Goal: Understand process/instructions: Learn how to perform a task or action

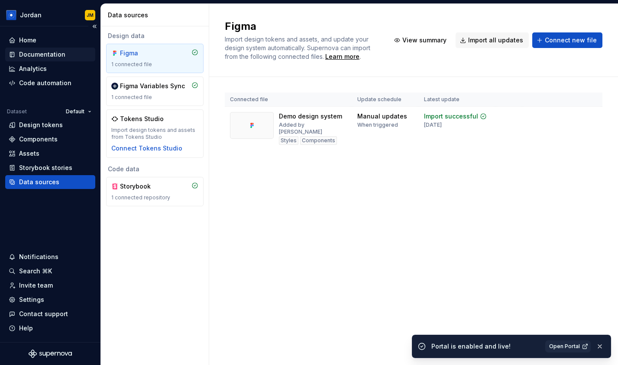
click at [52, 57] on div "Documentation" at bounding box center [42, 54] width 46 height 9
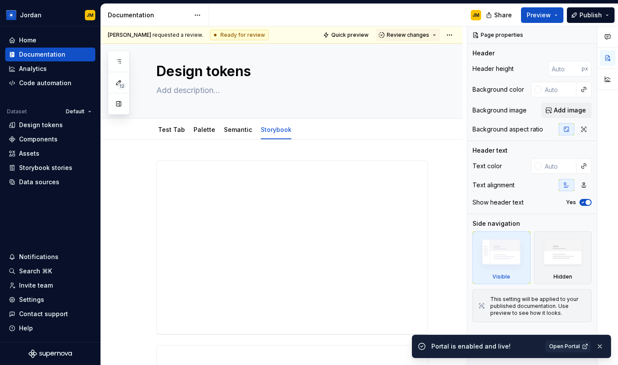
scroll to position [11, 0]
click at [175, 135] on div "Test Tab" at bounding box center [172, 129] width 34 height 14
click at [176, 132] on div "Test Tab" at bounding box center [171, 129] width 27 height 9
click at [165, 127] on link "Test Tab" at bounding box center [171, 128] width 27 height 7
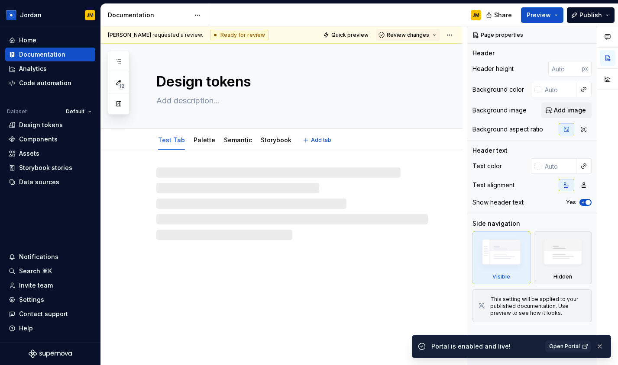
click at [165, 127] on div "Design tokens" at bounding box center [291, 86] width 271 height 85
type textarea "*"
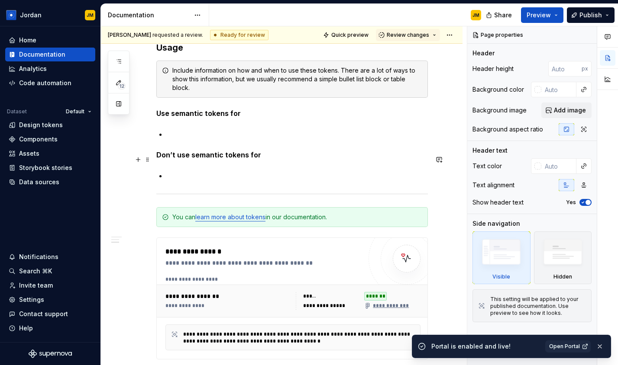
scroll to position [3076, 0]
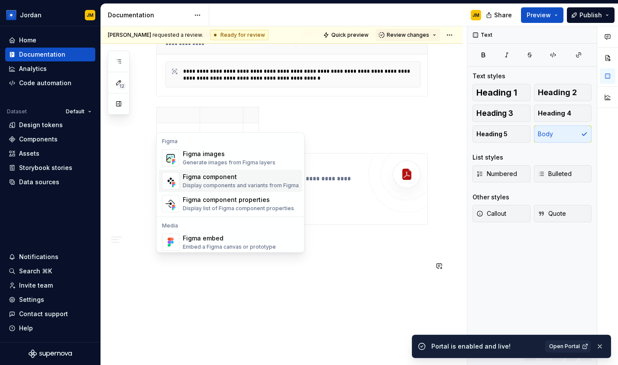
click at [249, 181] on div "Figma component" at bounding box center [241, 177] width 116 height 9
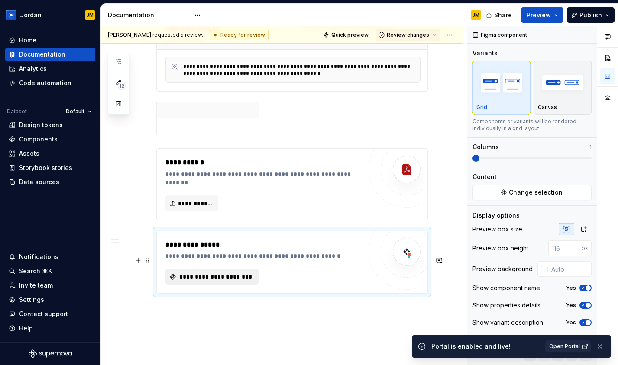
click at [242, 281] on span "**********" at bounding box center [215, 277] width 75 height 9
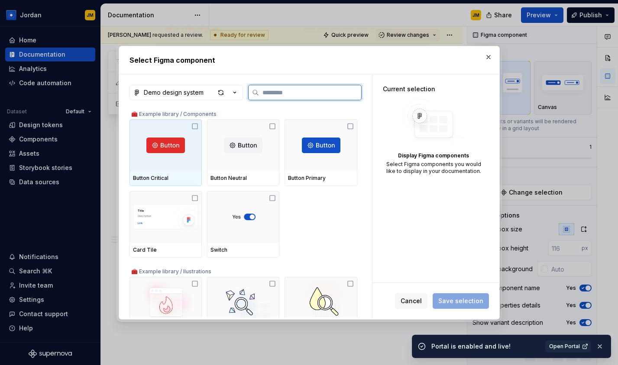
click at [180, 163] on div at bounding box center [165, 145] width 72 height 52
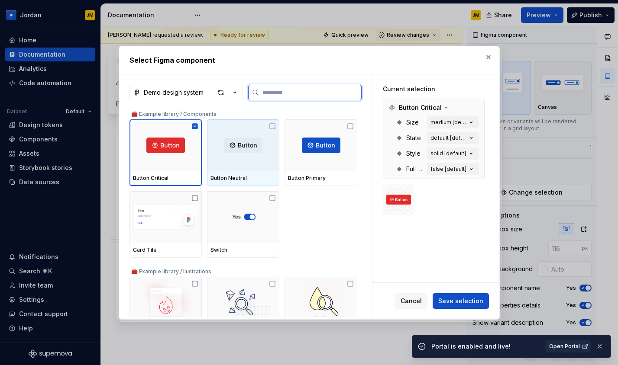
click at [245, 163] on div at bounding box center [243, 145] width 72 height 52
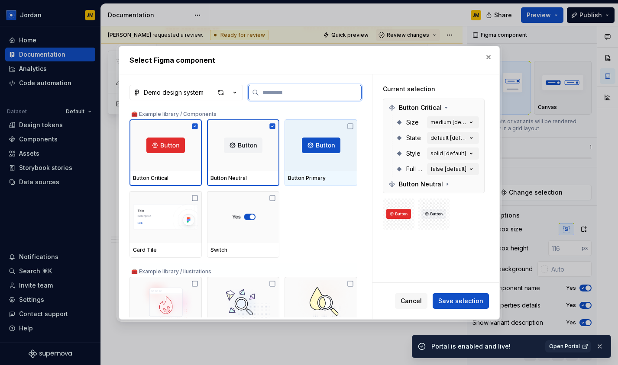
click at [308, 160] on div at bounding box center [320, 145] width 72 height 52
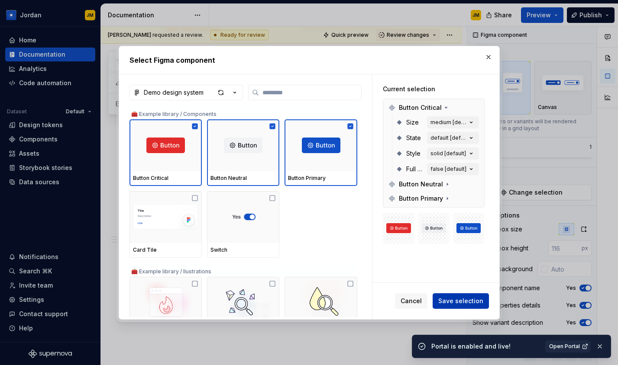
click at [454, 302] on span "Save selection" at bounding box center [460, 301] width 45 height 9
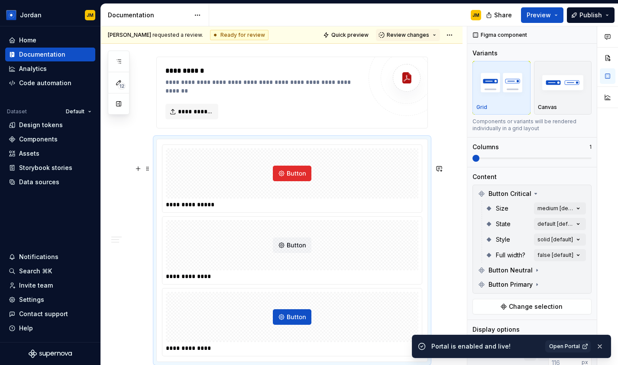
scroll to position [3200, 0]
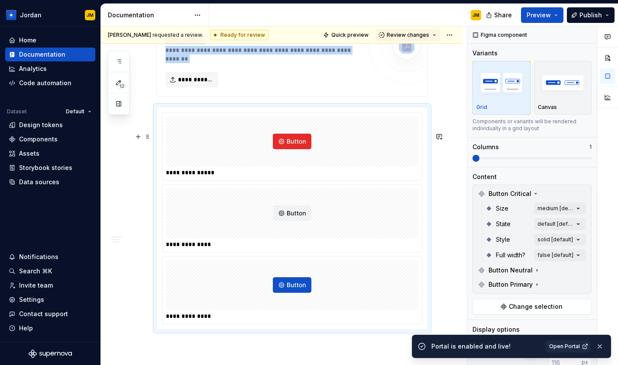
click at [314, 228] on div at bounding box center [292, 213] width 252 height 50
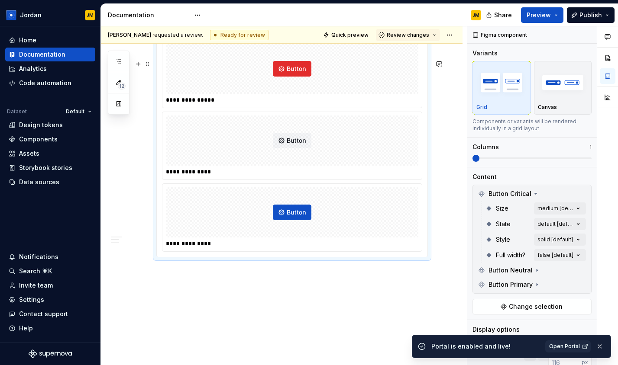
scroll to position [3309, 0]
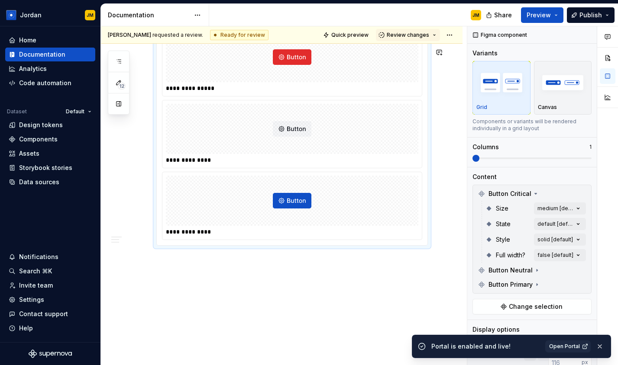
click at [391, 218] on div at bounding box center [292, 201] width 252 height 50
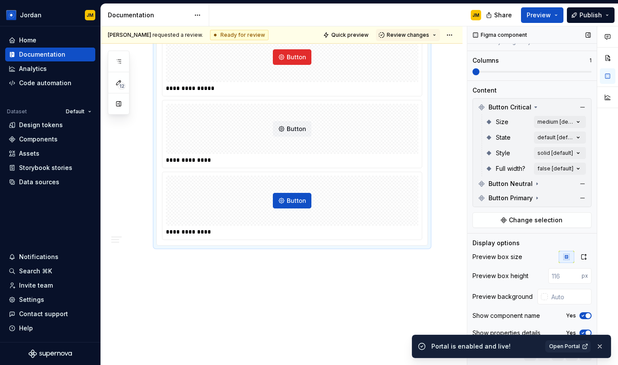
scroll to position [105, 0]
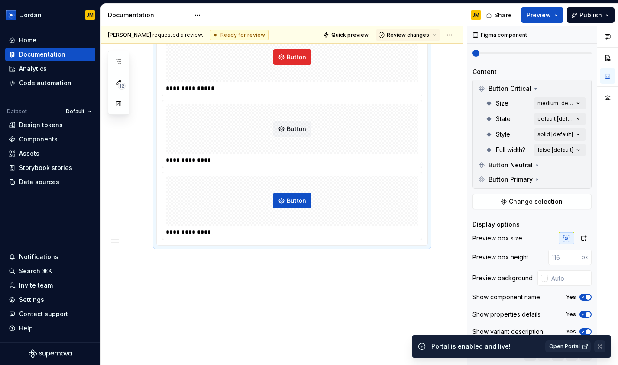
click at [602, 348] on button "button" at bounding box center [599, 347] width 11 height 12
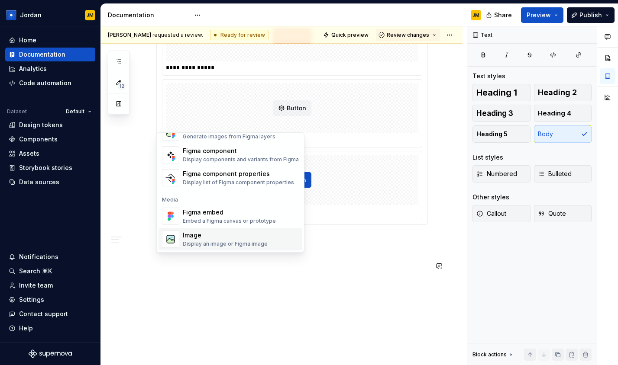
scroll to position [0, 0]
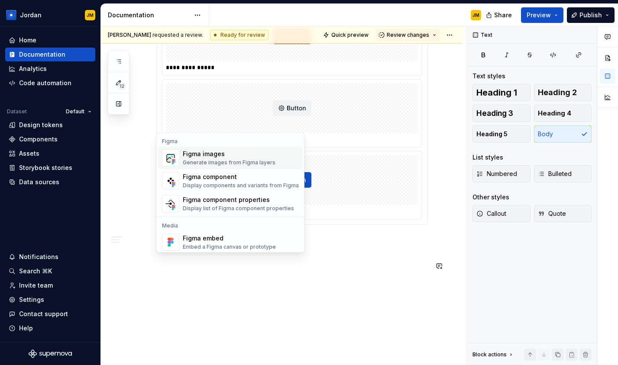
click at [229, 160] on div "Generate images from Figma layers" at bounding box center [229, 162] width 93 height 7
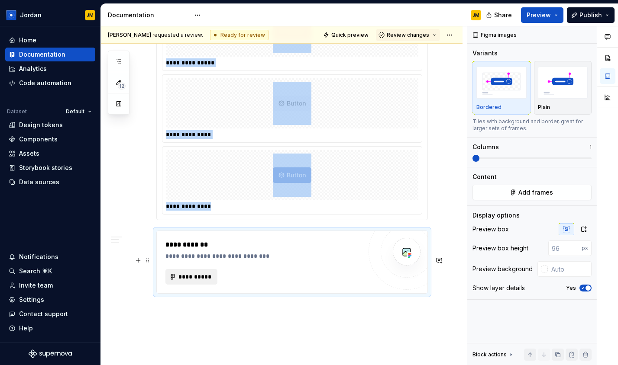
click at [209, 281] on span "**********" at bounding box center [195, 277] width 34 height 9
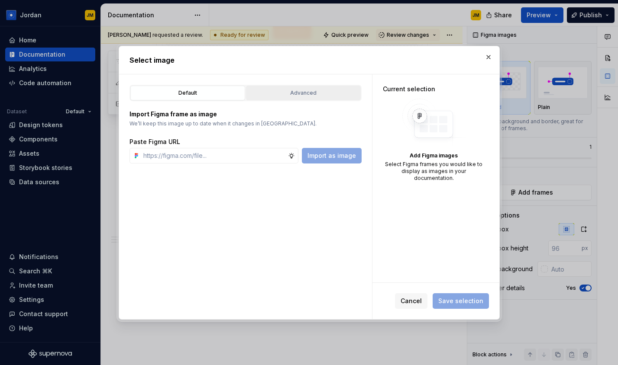
click at [298, 96] on div "Advanced" at bounding box center [303, 93] width 109 height 9
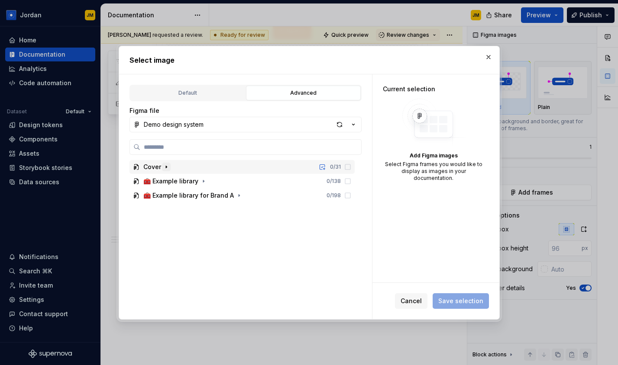
click at [165, 165] on icon "button" at bounding box center [166, 167] width 7 height 7
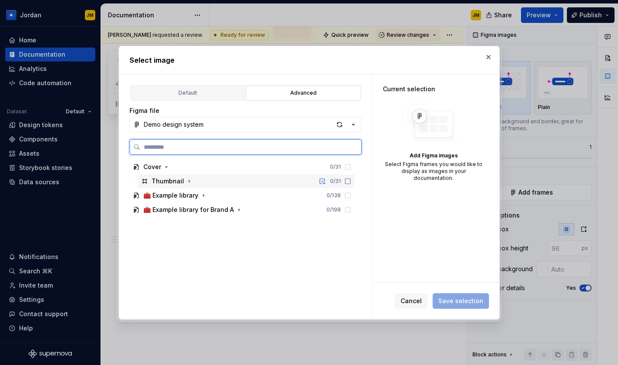
click at [173, 182] on div "Thumbnail" at bounding box center [167, 181] width 32 height 9
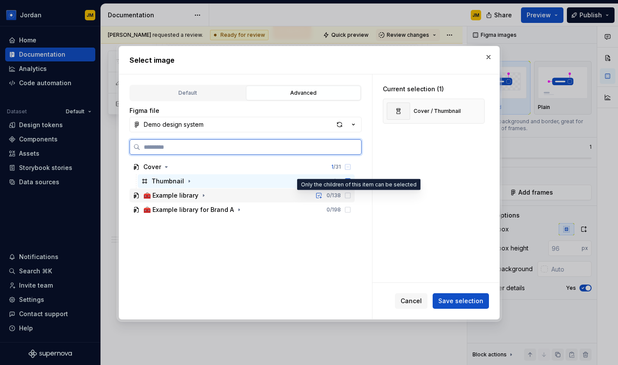
click at [351, 197] on icon at bounding box center [347, 195] width 7 height 7
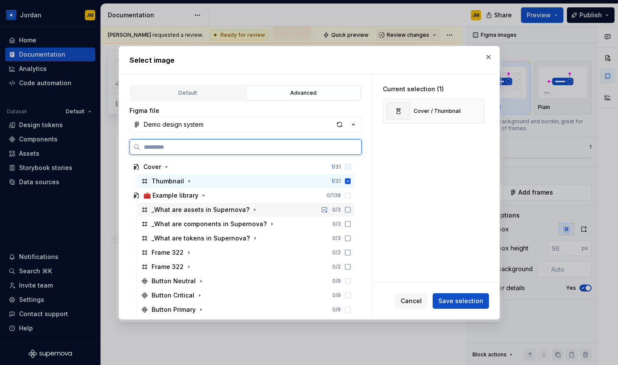
click at [351, 210] on icon at bounding box center [347, 209] width 7 height 7
click at [350, 210] on icon at bounding box center [347, 210] width 6 height 6
click at [351, 206] on icon at bounding box center [347, 209] width 7 height 7
click at [351, 225] on icon at bounding box center [347, 224] width 7 height 7
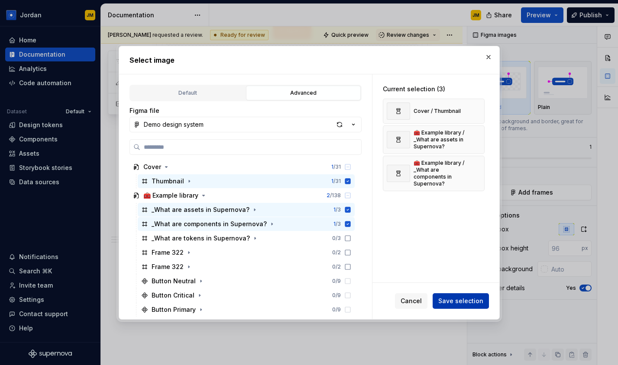
click at [457, 303] on span "Save selection" at bounding box center [460, 301] width 45 height 9
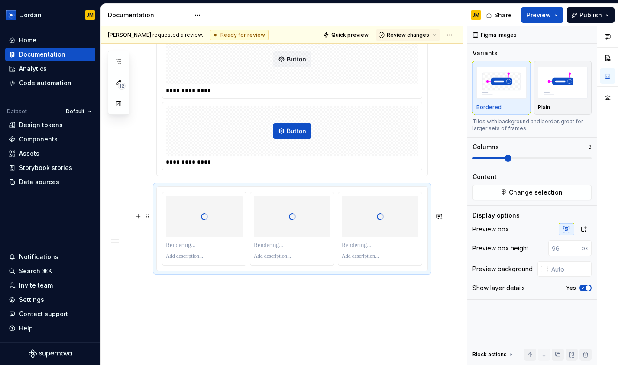
scroll to position [3364, 0]
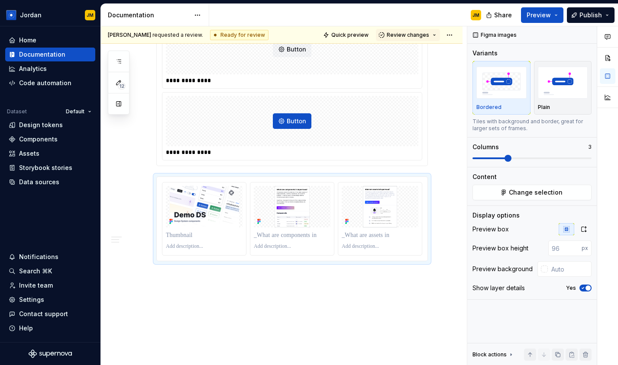
type textarea "*"
